Goal: Task Accomplishment & Management: Use online tool/utility

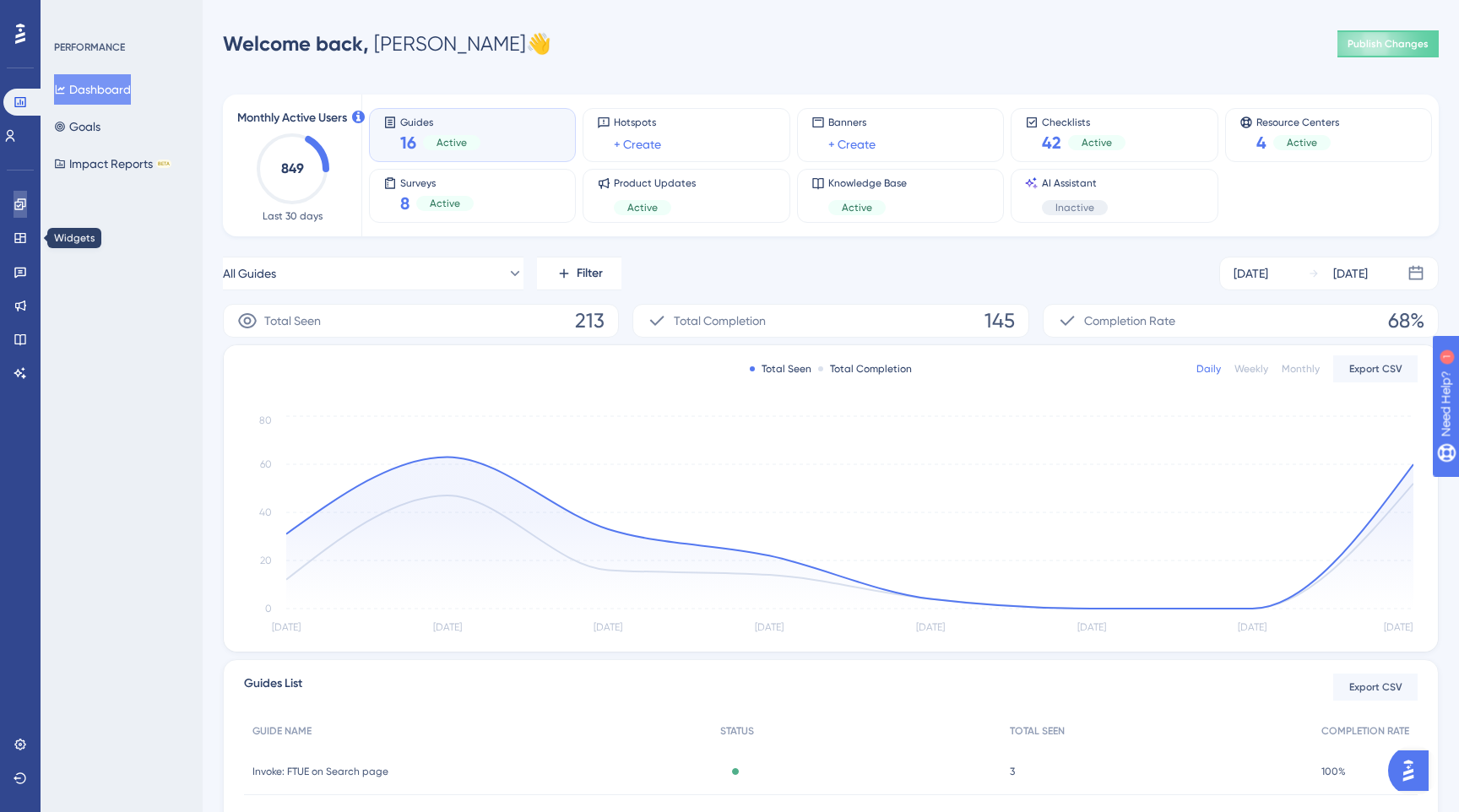
click at [21, 205] on icon at bounding box center [20, 204] width 14 height 14
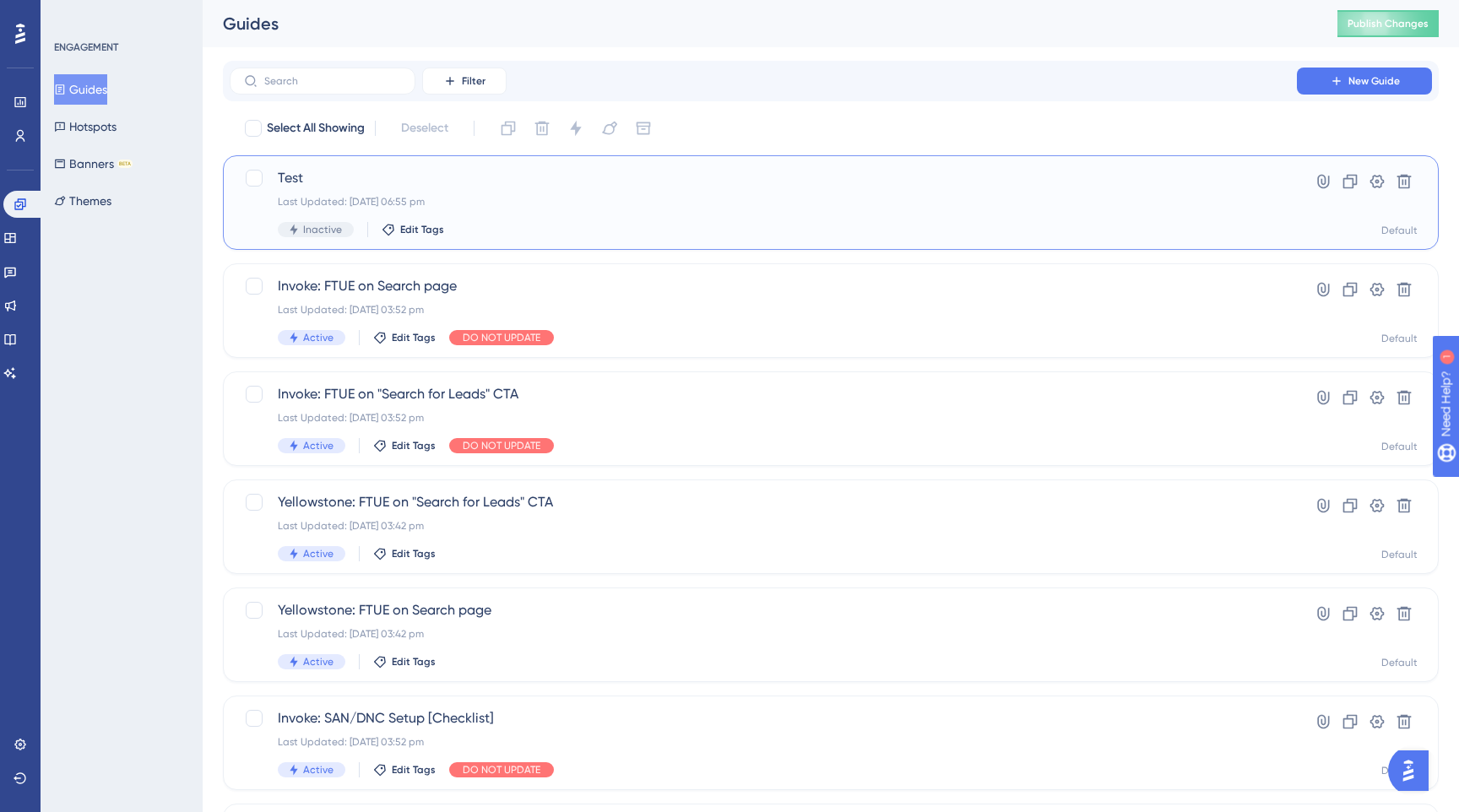
click at [388, 196] on div "Last Updated: 13 Oct 2025 06:55 pm" at bounding box center [763, 202] width 971 height 14
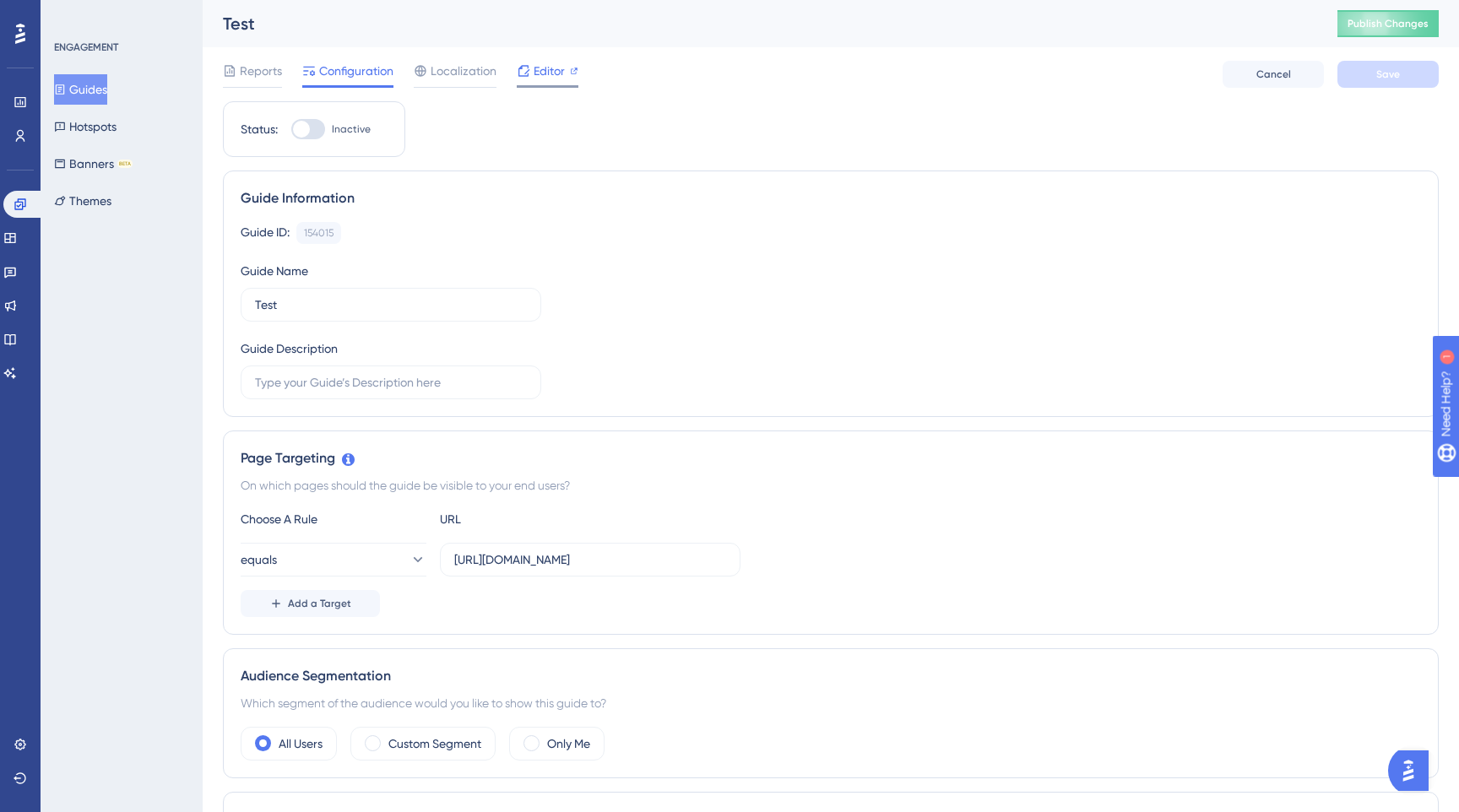
click at [545, 78] on span "Editor" at bounding box center [549, 71] width 31 height 20
click at [88, 95] on button "Guides" at bounding box center [80, 89] width 53 height 30
